Goal: Task Accomplishment & Management: Manage account settings

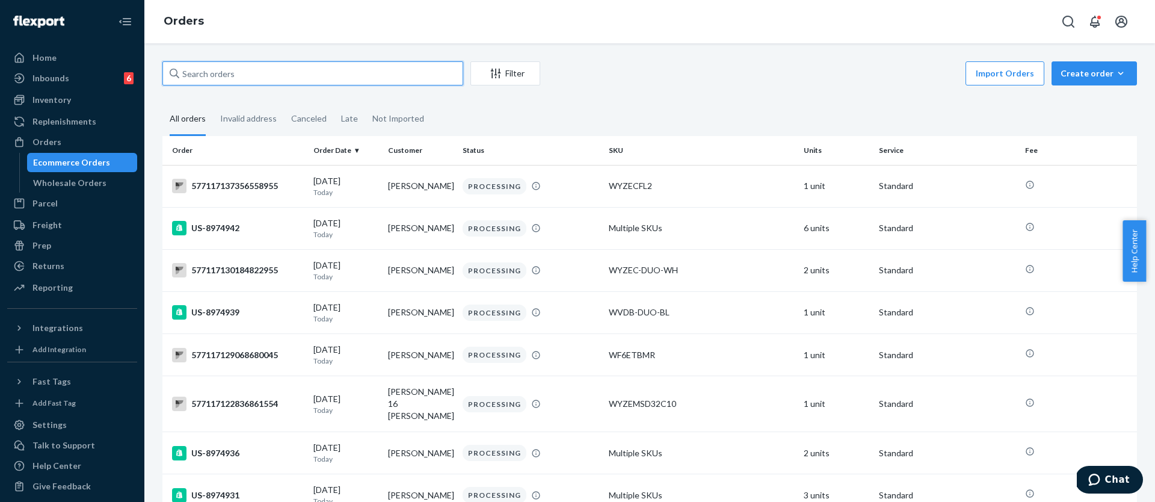
paste input "577116296964444710"
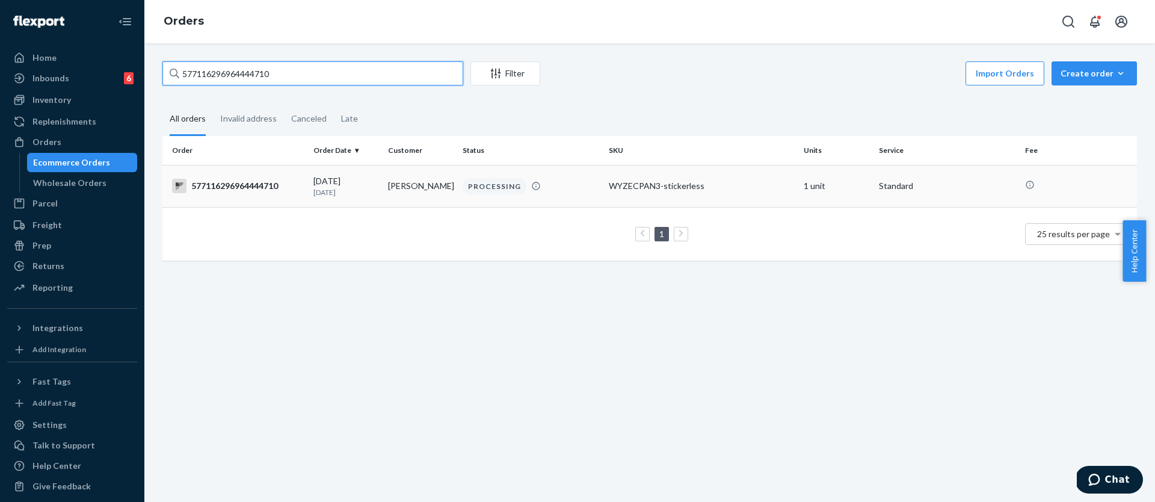
type input "577116296964444710"
click at [254, 184] on div "577116296964444710" at bounding box center [238, 186] width 132 height 14
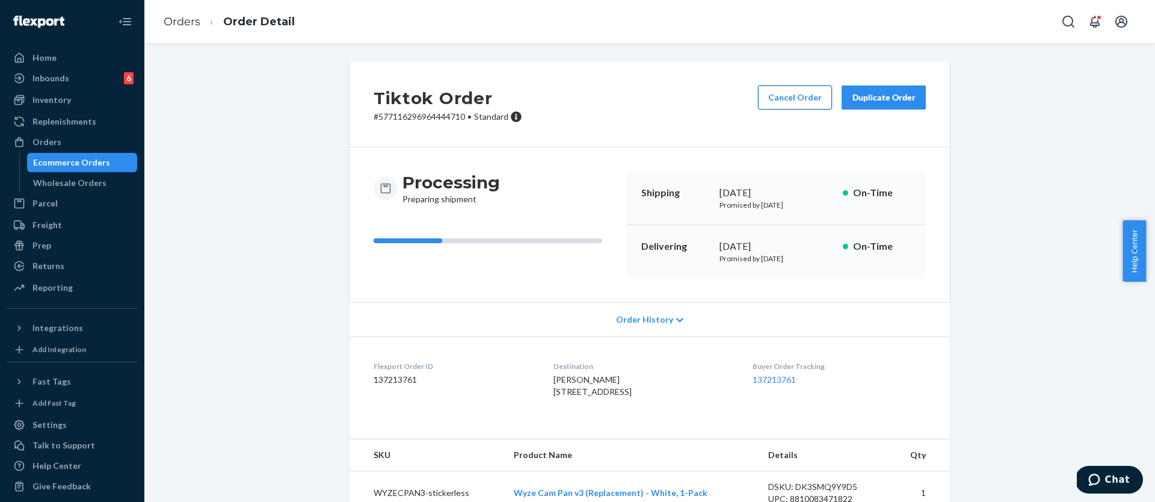
click at [782, 106] on button "Cancel Order" at bounding box center [795, 97] width 74 height 24
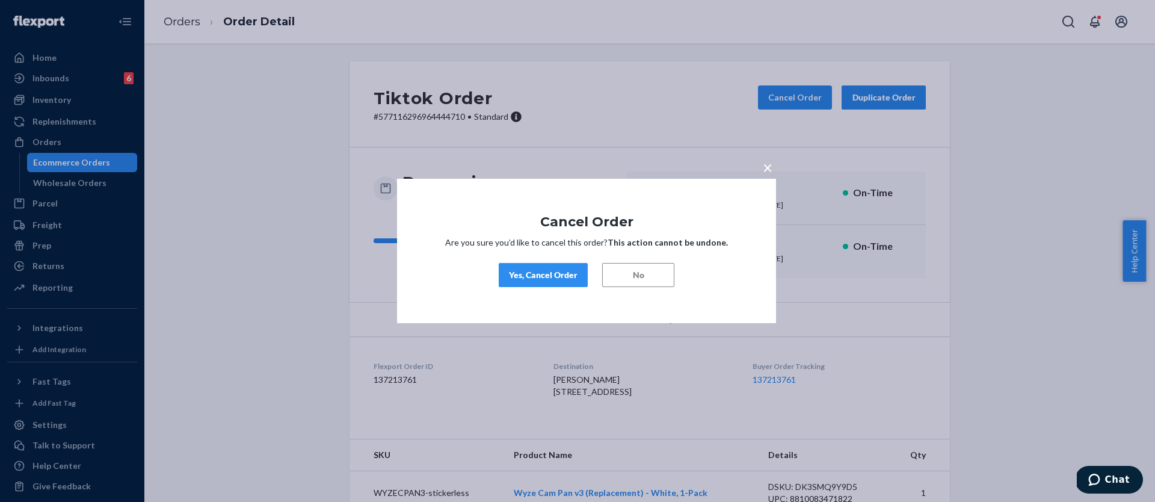
click at [515, 282] on button "Yes, Cancel Order" at bounding box center [543, 275] width 89 height 24
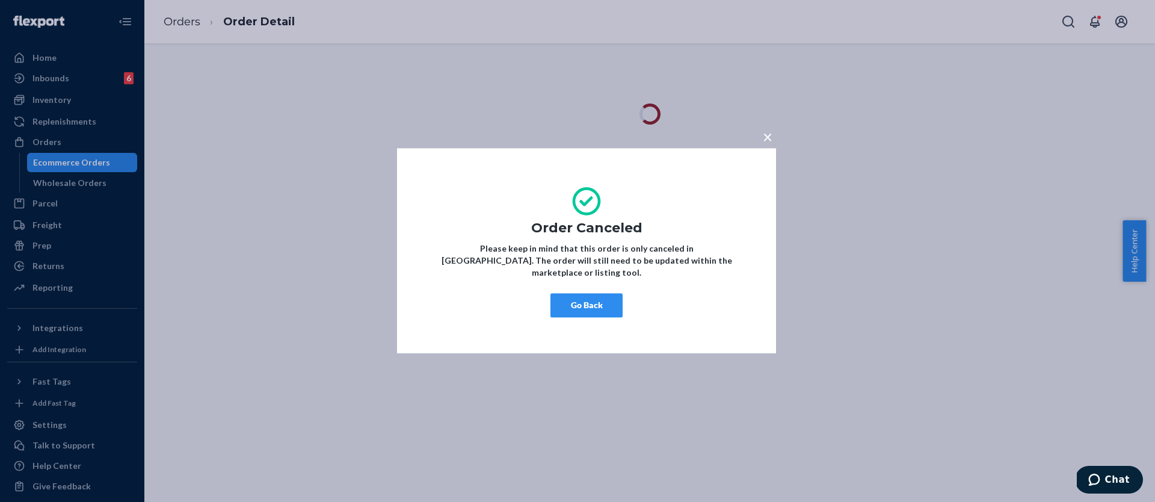
click at [283, 88] on div "× Order Canceled Please keep in mind that this order is only canceled in [GEOGR…" at bounding box center [577, 251] width 1155 height 502
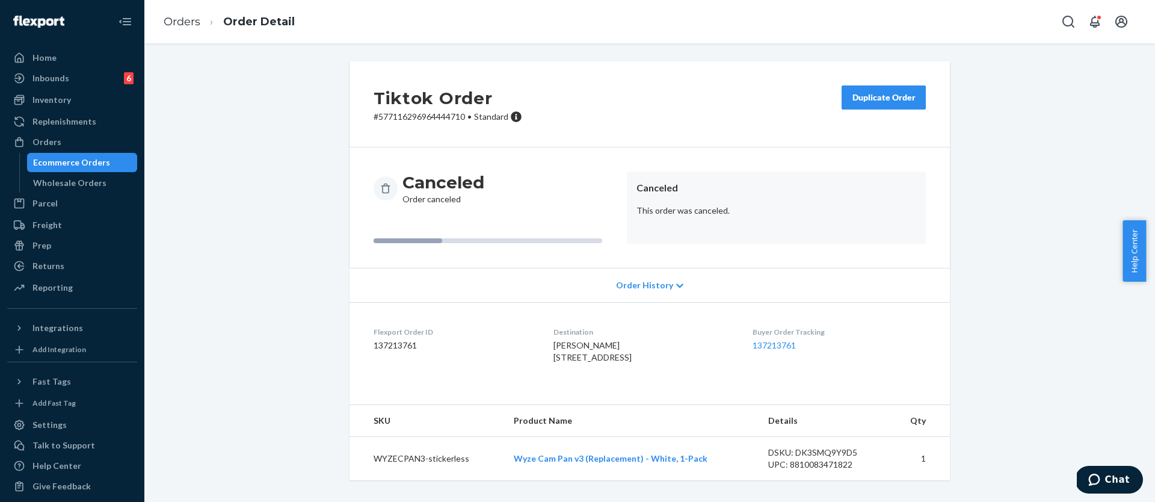
click at [69, 162] on div "Ecommerce Orders" at bounding box center [71, 162] width 77 height 12
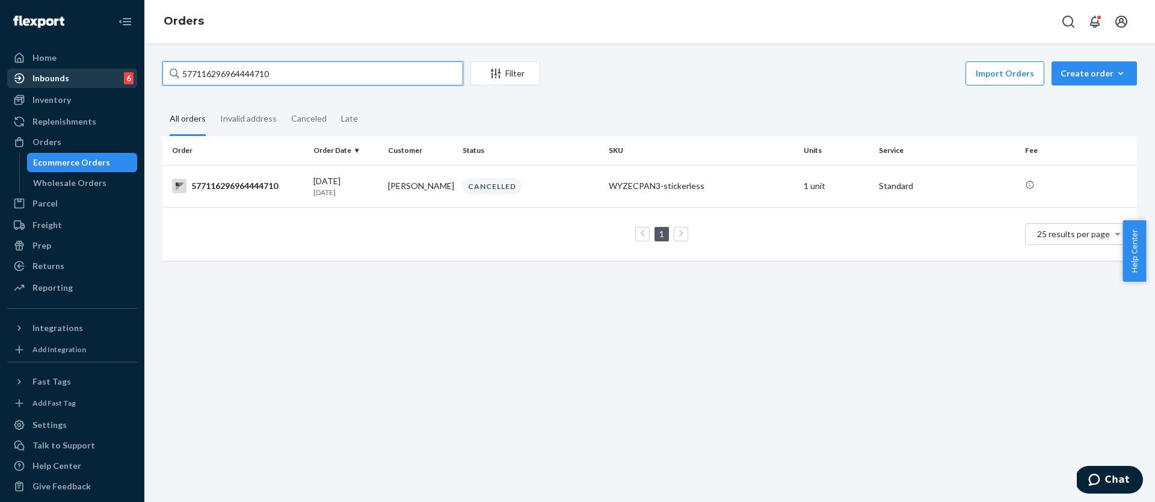
drag, startPoint x: 223, startPoint y: 72, endPoint x: 107, endPoint y: 72, distance: 116.1
click at [107, 72] on div "Home Inbounds 6 Shipping Plans Problems 6 Inventory Products Replenishments Ord…" at bounding box center [577, 251] width 1155 height 502
paste input "393789821289"
type input "577116393789821289"
click at [247, 179] on div "577116393789821289" at bounding box center [238, 186] width 132 height 14
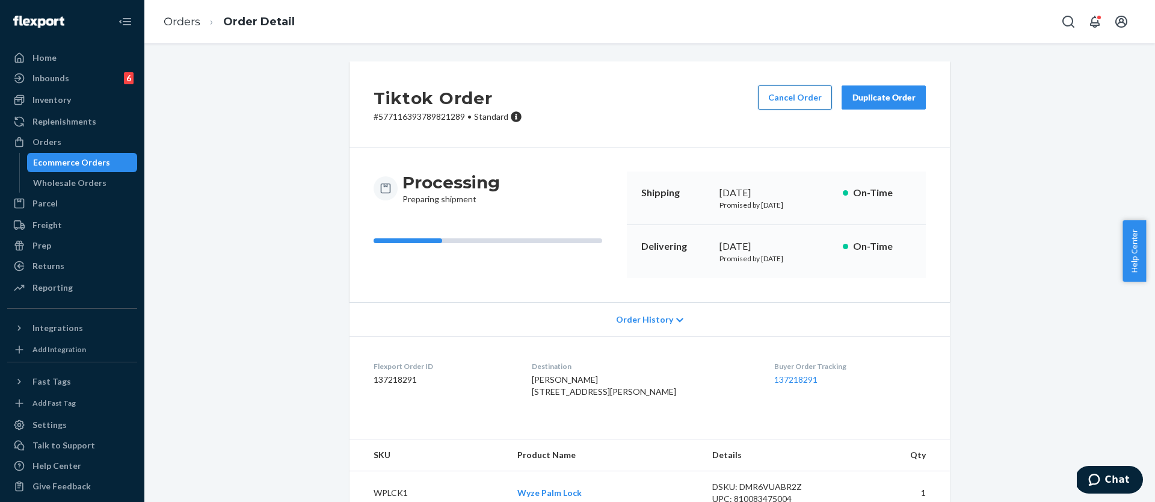
click at [786, 105] on button "Cancel Order" at bounding box center [795, 97] width 74 height 24
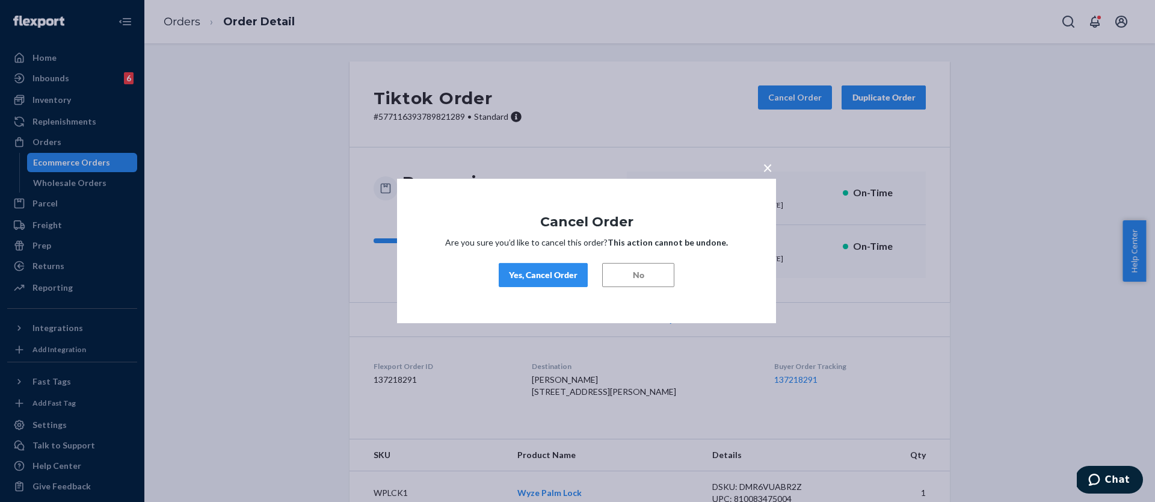
click at [549, 279] on div "Yes, Cancel Order" at bounding box center [543, 275] width 69 height 12
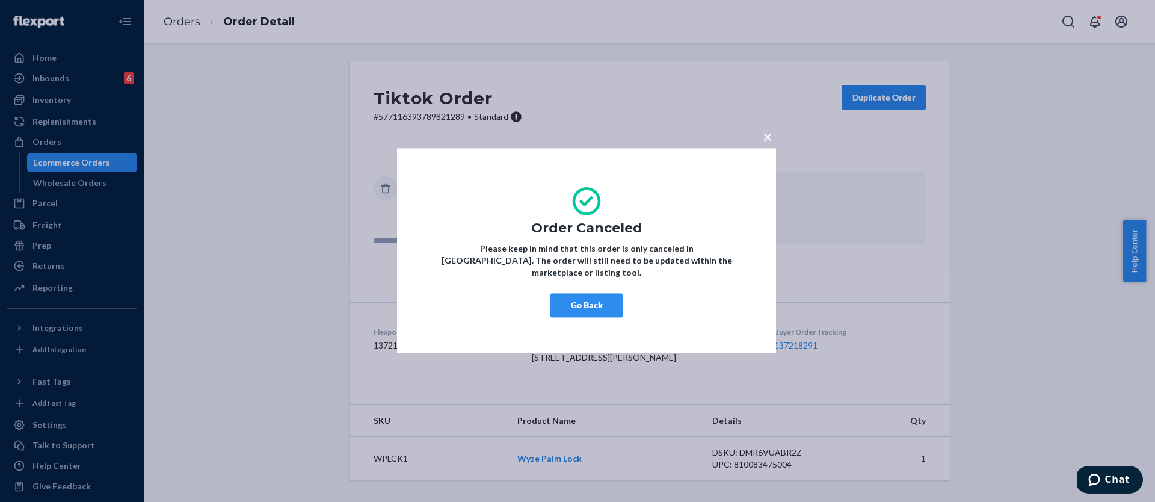
click at [260, 161] on div "× Order Canceled Please keep in mind that this order is only canceled in [GEOGR…" at bounding box center [577, 251] width 1155 height 502
